Goal: Find specific page/section: Find specific page/section

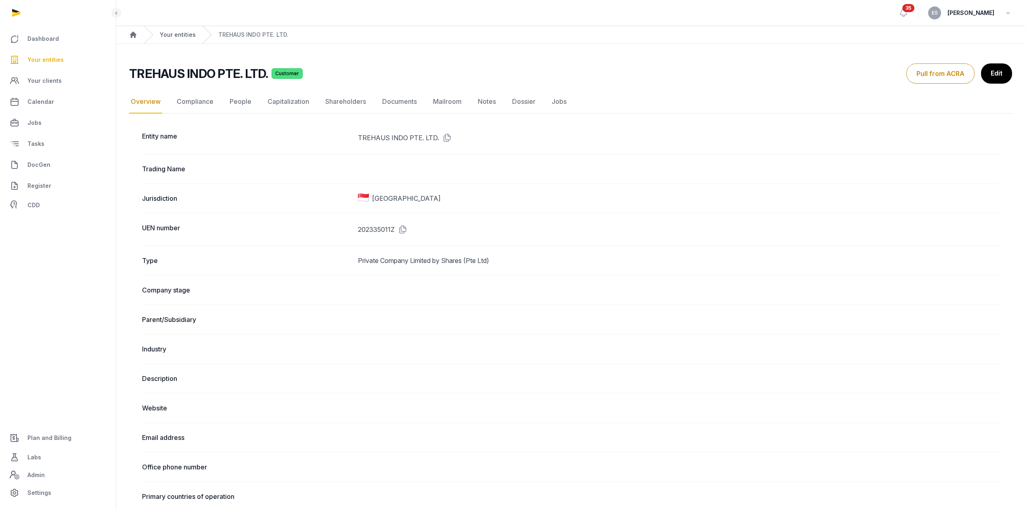
click at [172, 33] on link "Your entities" at bounding box center [178, 35] width 36 height 8
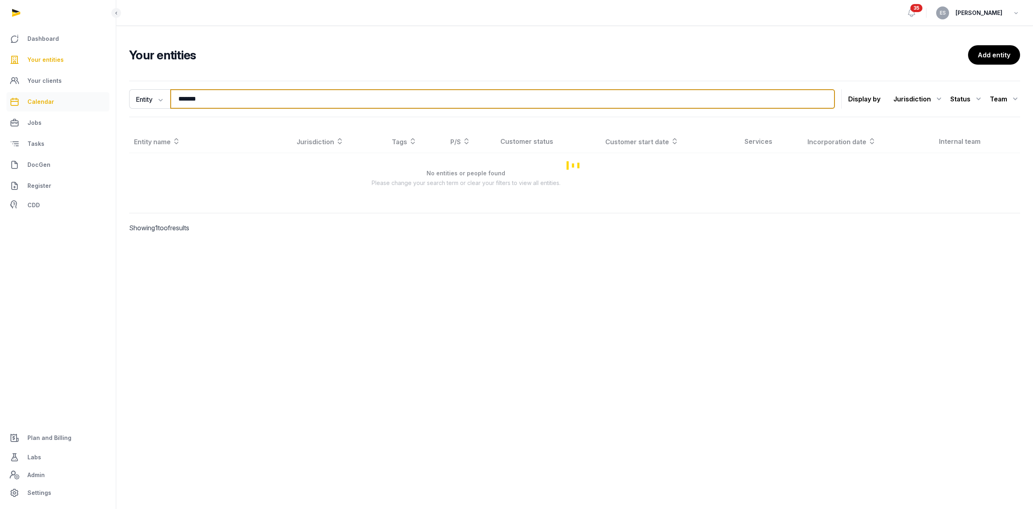
drag, startPoint x: 245, startPoint y: 103, endPoint x: 103, endPoint y: 104, distance: 142.1
click at [106, 104] on div "Dashboard Your entities Your clients Calendar Jobs Tasks DocGen Register CDD Pl…" at bounding box center [516, 254] width 1033 height 509
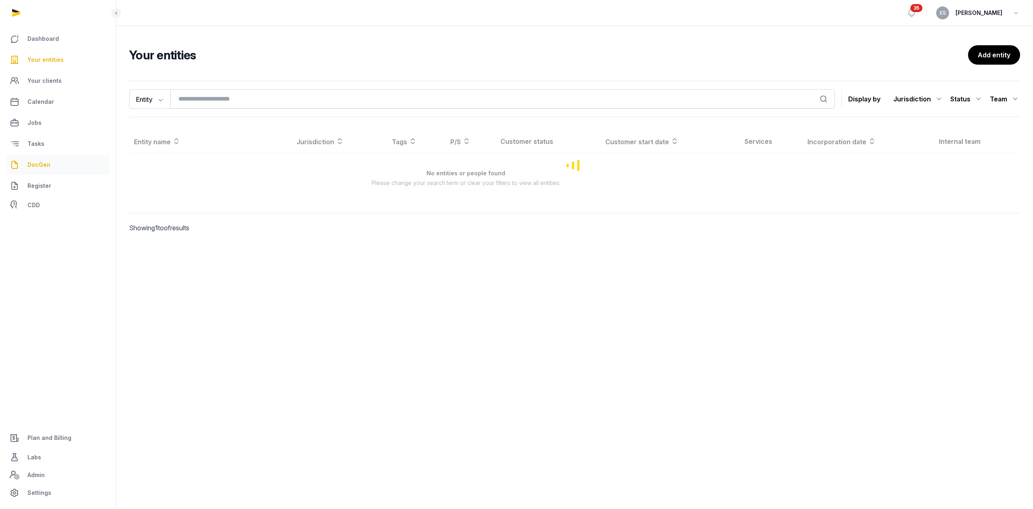
click at [49, 157] on link "DocGen" at bounding box center [57, 164] width 103 height 19
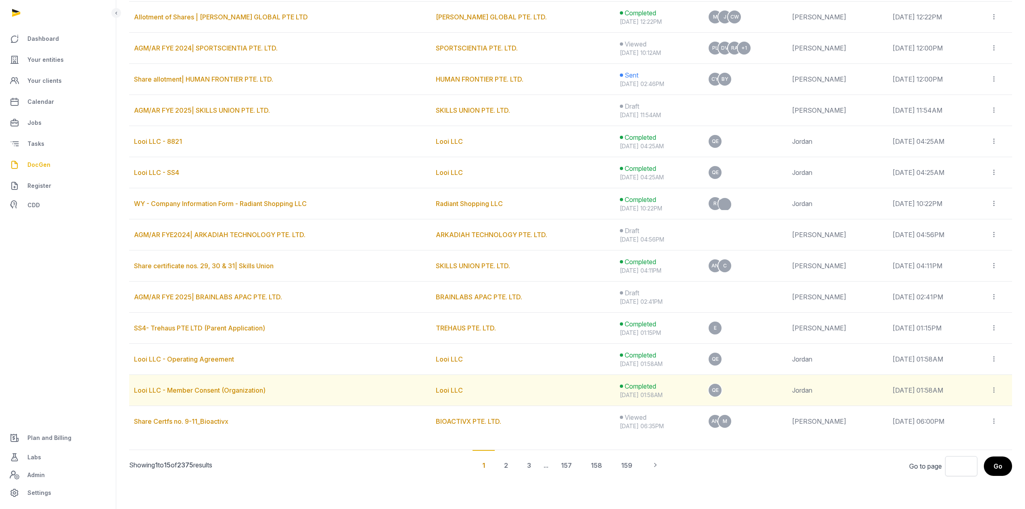
scroll to position [231, 0]
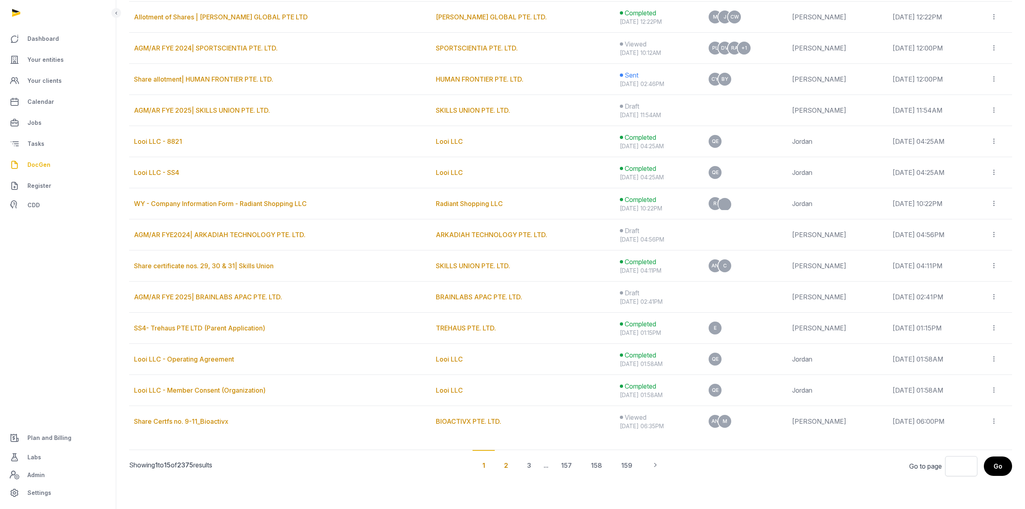
click at [502, 458] on div "2" at bounding box center [505, 465] width 23 height 30
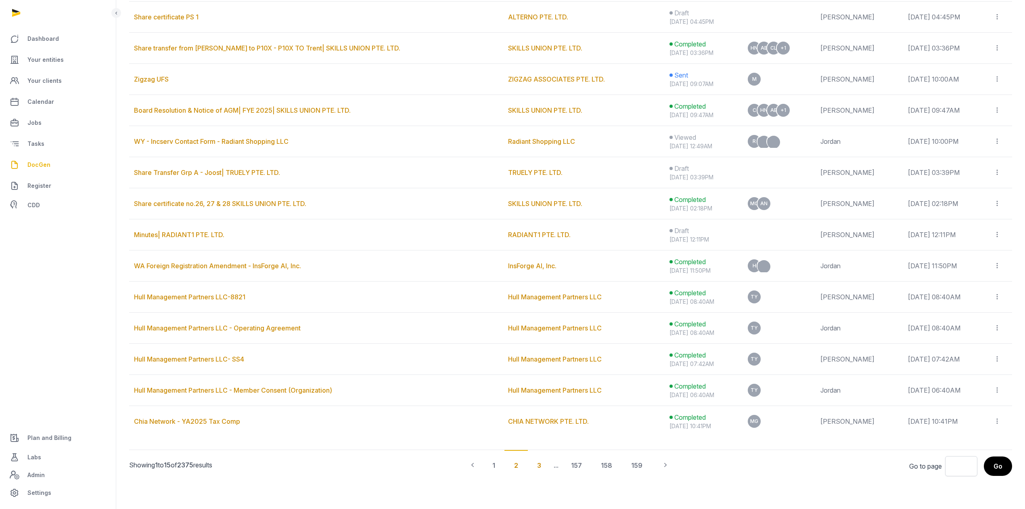
click at [540, 467] on div "3" at bounding box center [539, 465] width 23 height 30
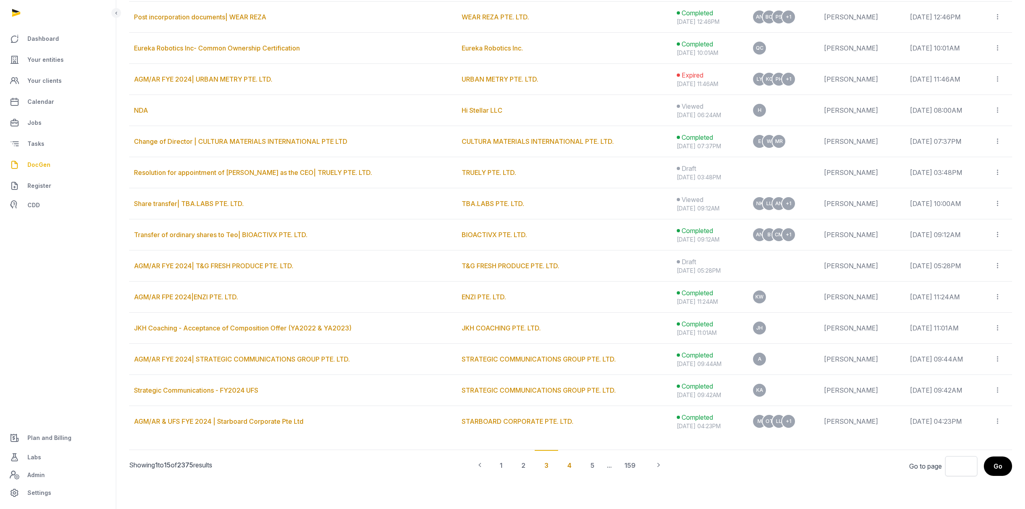
click at [570, 465] on div "4" at bounding box center [569, 465] width 23 height 30
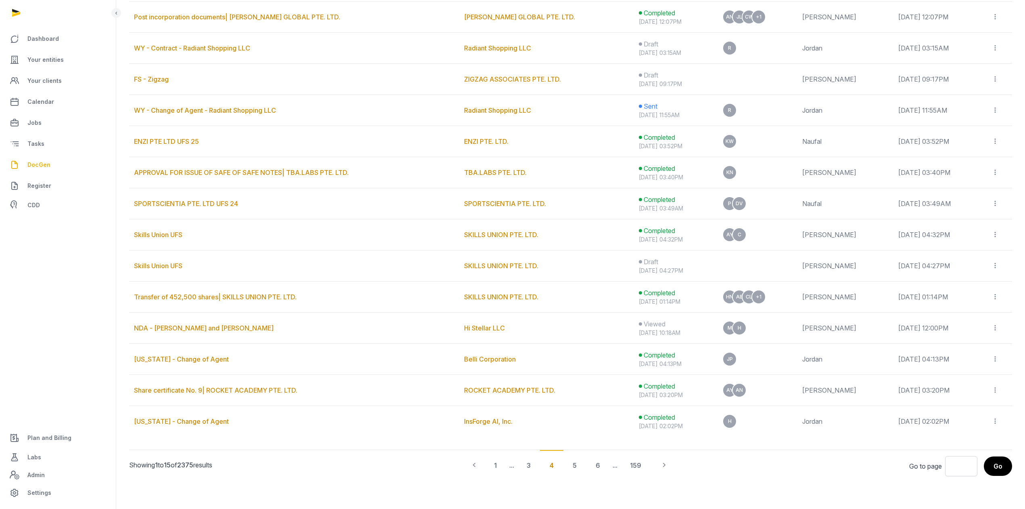
scroll to position [123, 0]
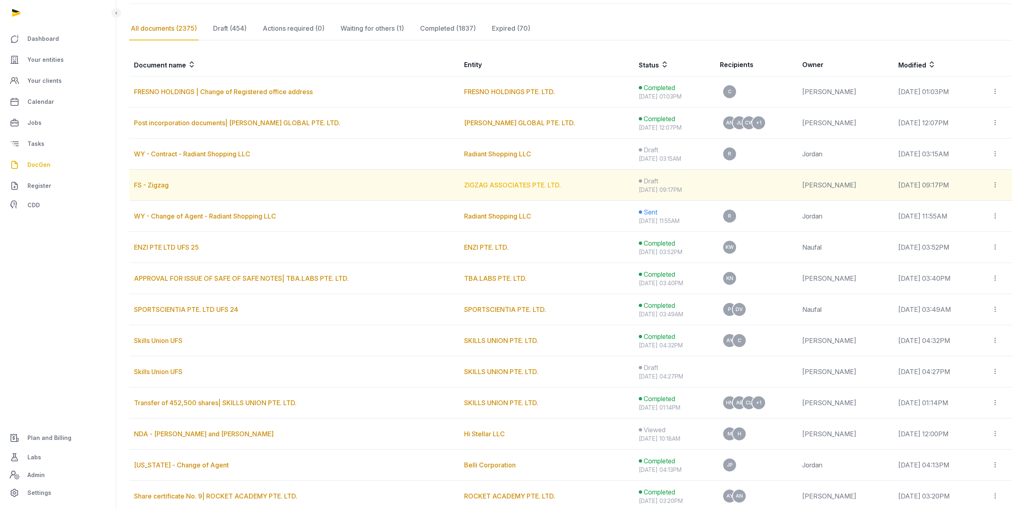
click at [501, 186] on link "ZIGZAG ASSOCIATES PTE. LTD." at bounding box center [512, 185] width 97 height 8
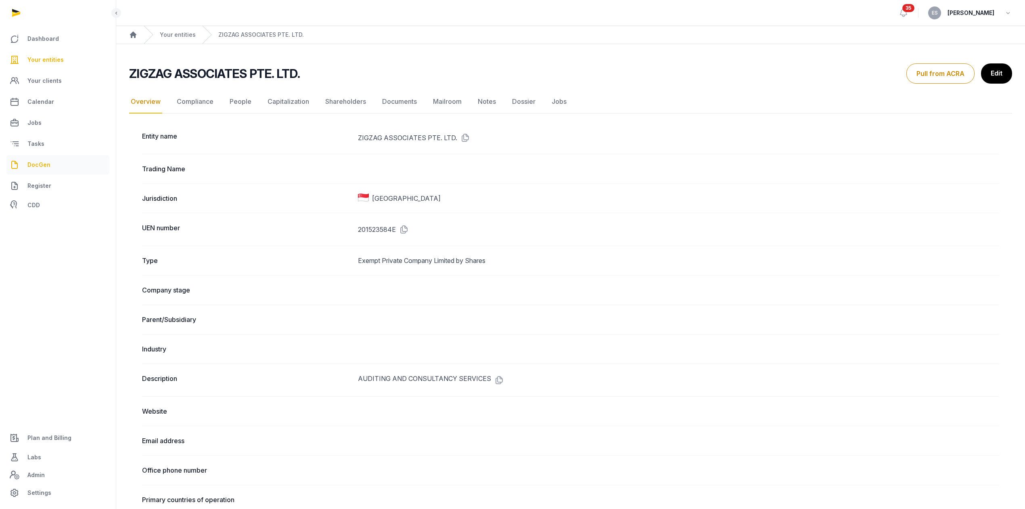
click at [48, 160] on span "DocGen" at bounding box center [38, 165] width 23 height 10
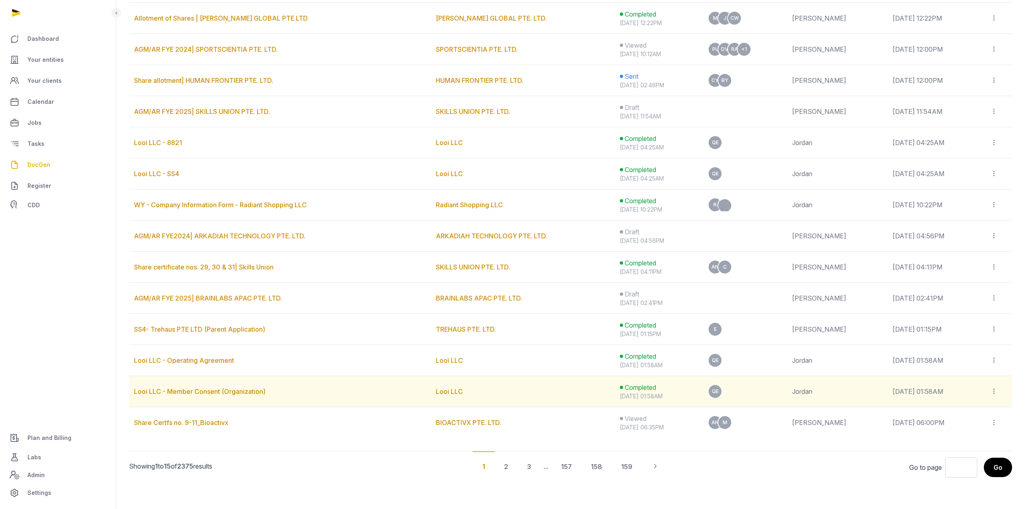
scroll to position [231, 0]
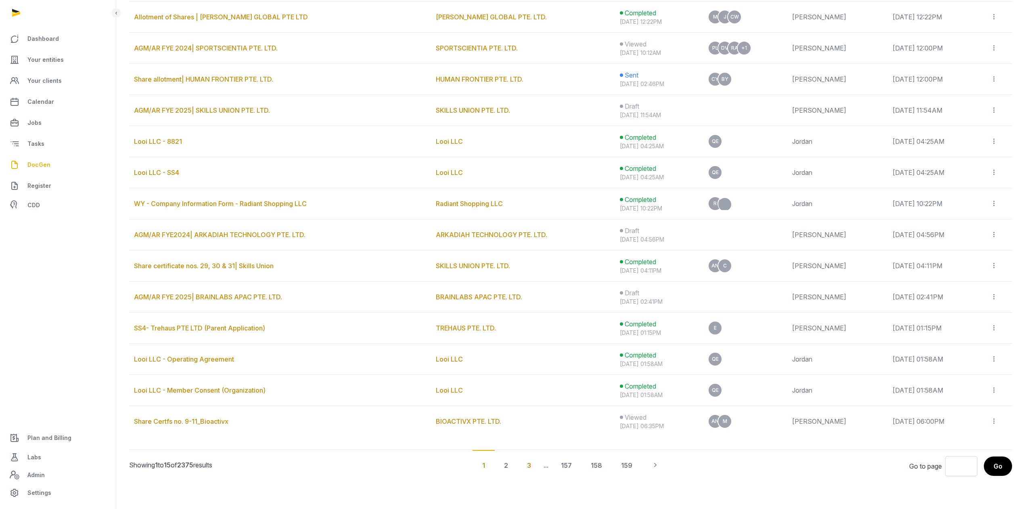
click at [533, 463] on div "3" at bounding box center [528, 465] width 23 height 30
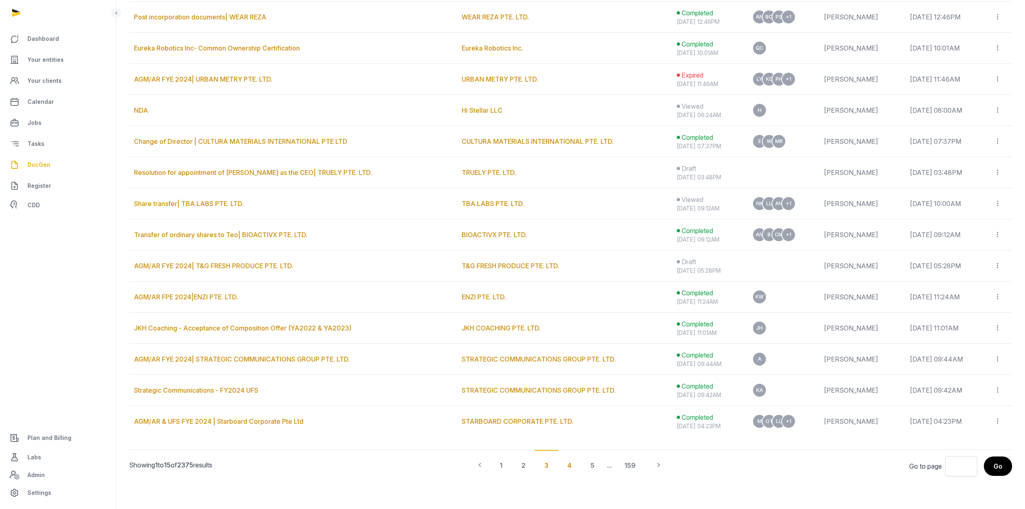
click at [566, 465] on div "4" at bounding box center [569, 465] width 23 height 30
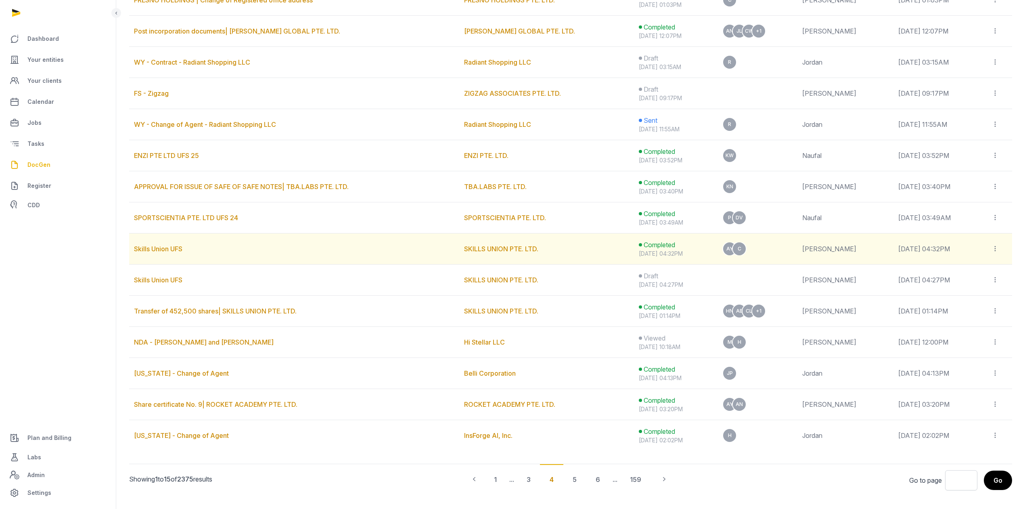
scroll to position [177, 0]
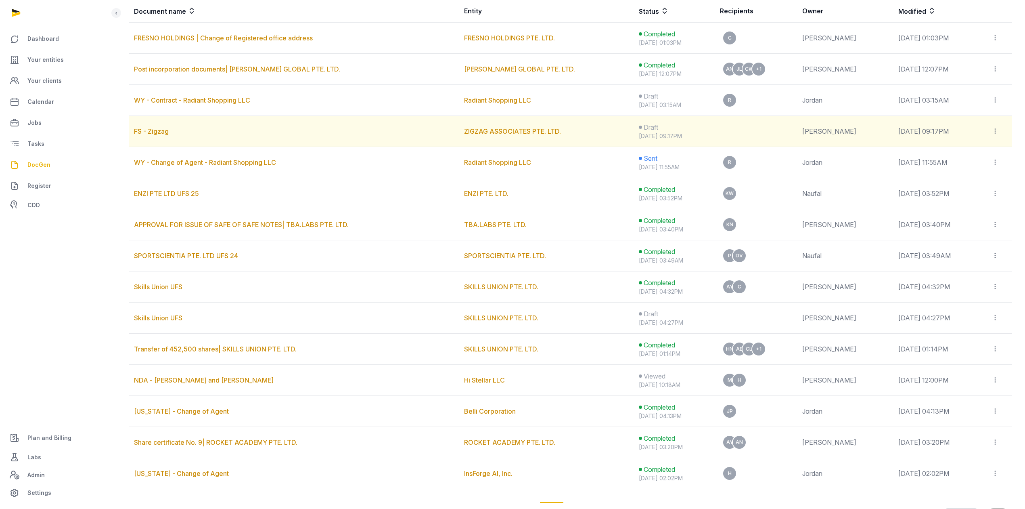
click at [996, 132] on icon at bounding box center [995, 131] width 7 height 8
click at [157, 131] on link "FS - Zigzag" at bounding box center [151, 131] width 35 height 8
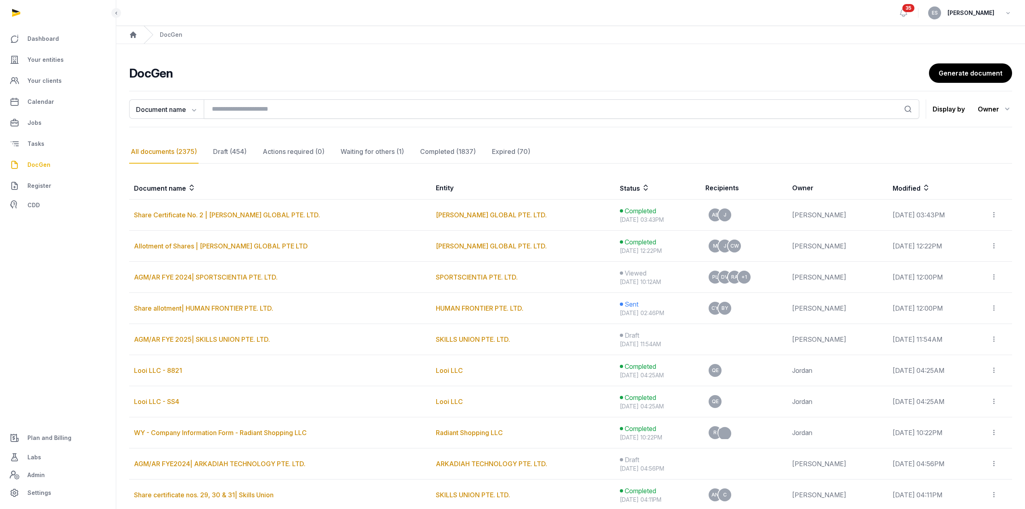
click at [431, 186] on th "Entity" at bounding box center [523, 187] width 184 height 23
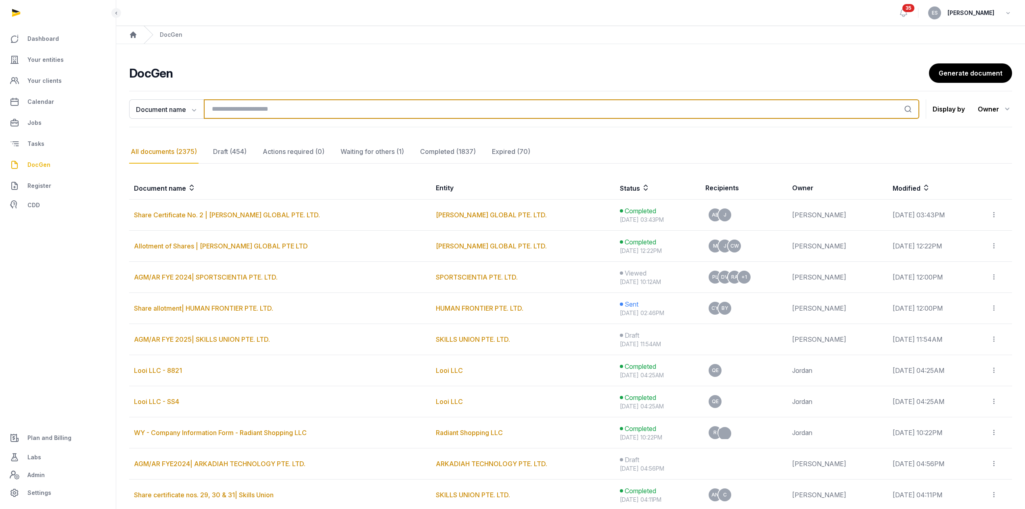
click at [245, 109] on input "search" at bounding box center [562, 108] width 716 height 19
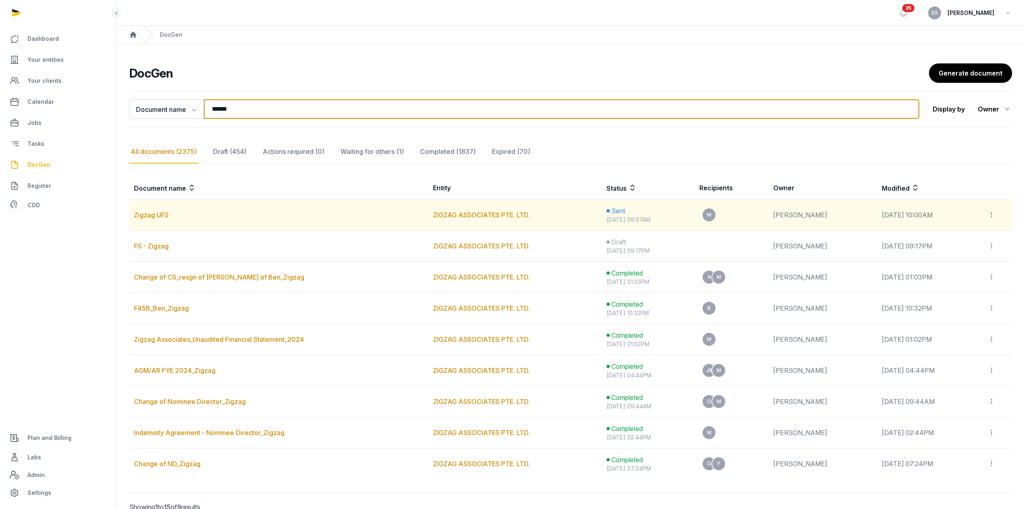
type input "******"
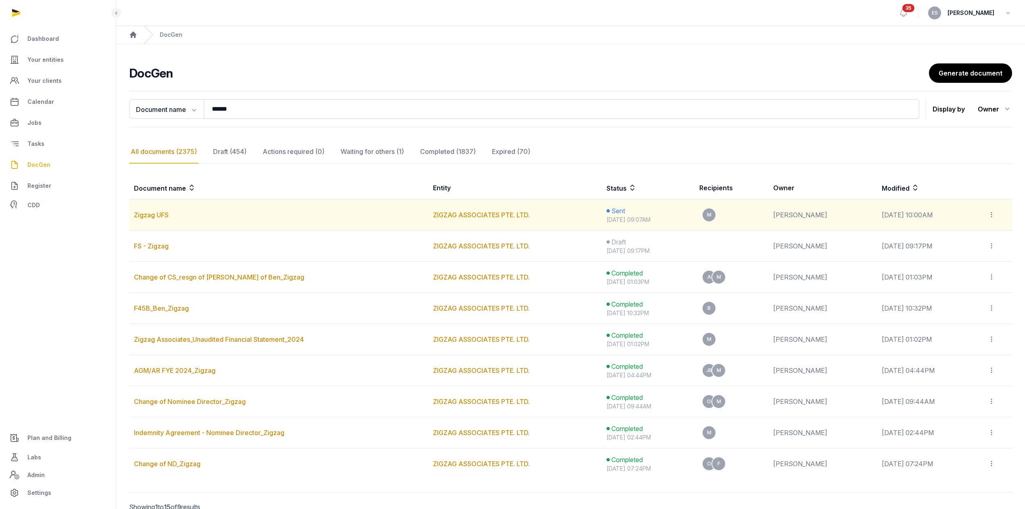
click at [994, 214] on icon at bounding box center [991, 214] width 7 height 8
click at [907, 215] on td "[DATE] 10:00AM" at bounding box center [930, 214] width 107 height 31
click at [150, 215] on link "Zigzag UFS" at bounding box center [151, 215] width 35 height 8
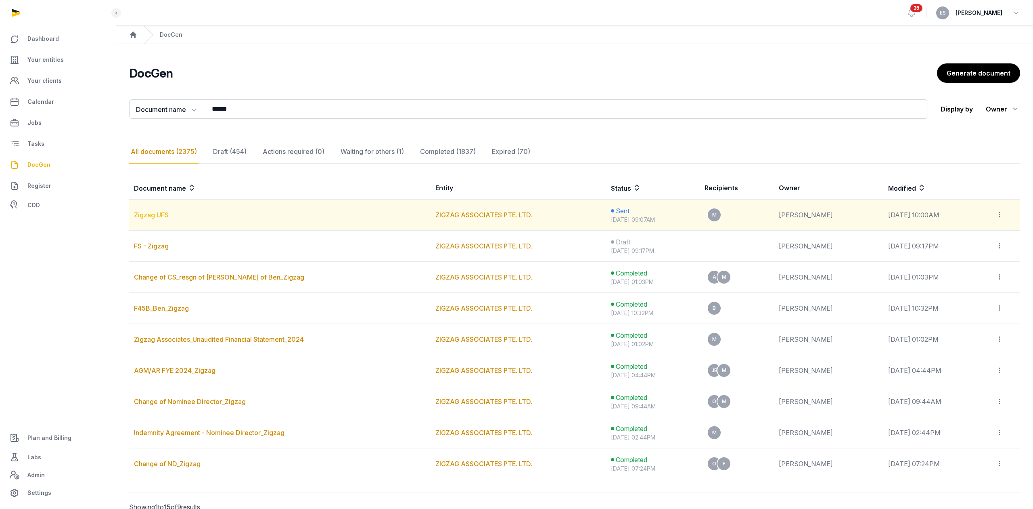
click at [0, 0] on div "Loading" at bounding box center [0, 0] width 0 height 0
